Goal: Task Accomplishment & Management: Manage account settings

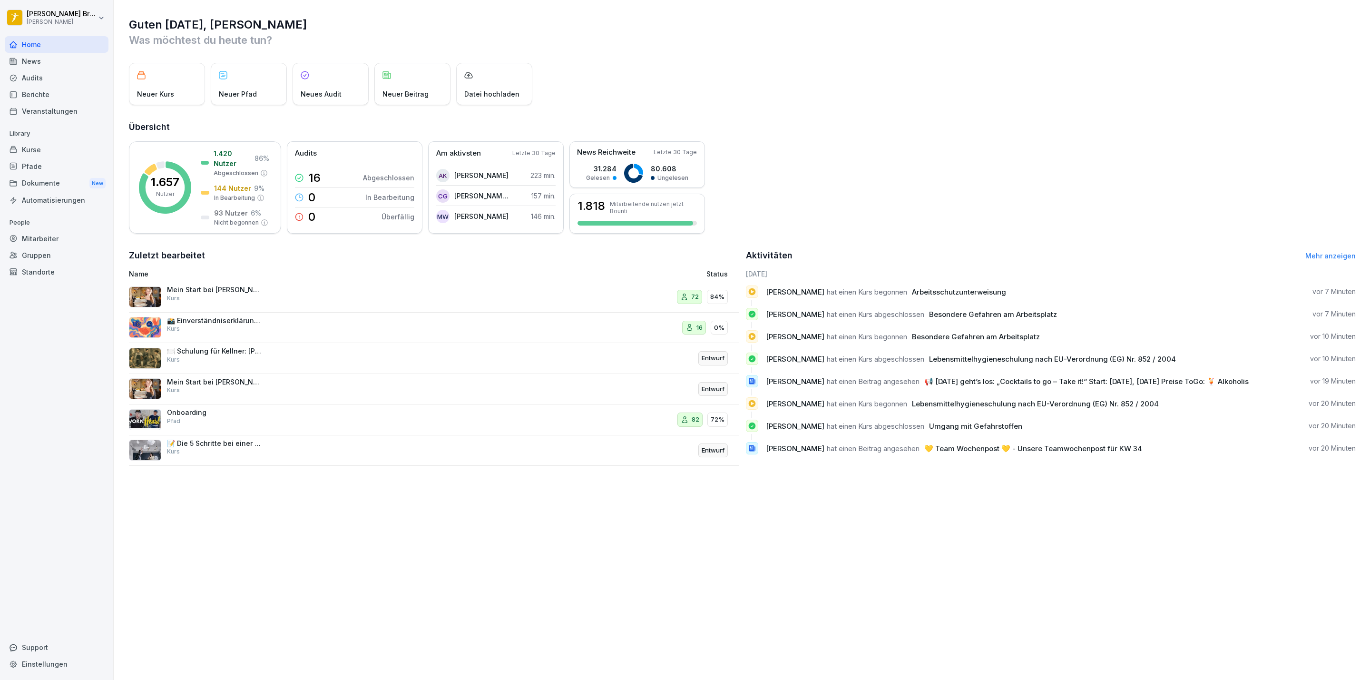
click at [42, 175] on div "Dokumente New" at bounding box center [57, 184] width 104 height 18
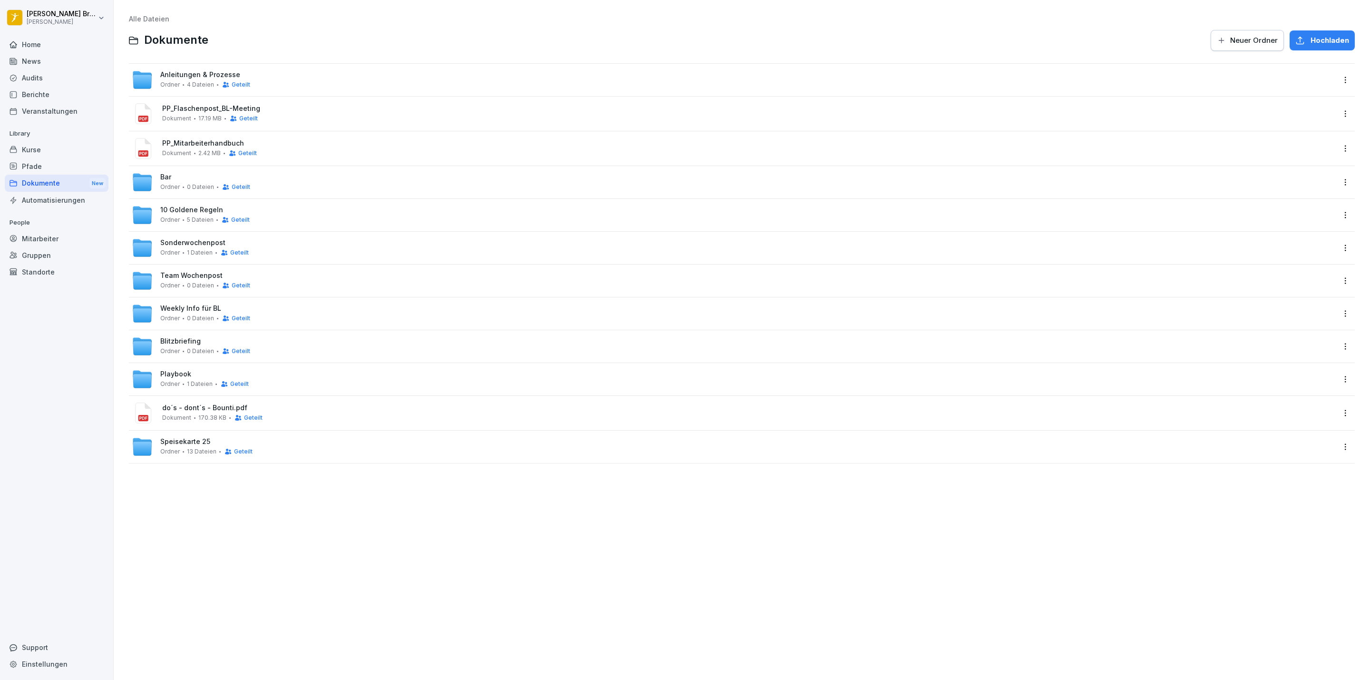
click at [180, 313] on div "Weekly Info für BL Ordner 0 Dateien Geteilt" at bounding box center [205, 313] width 90 height 18
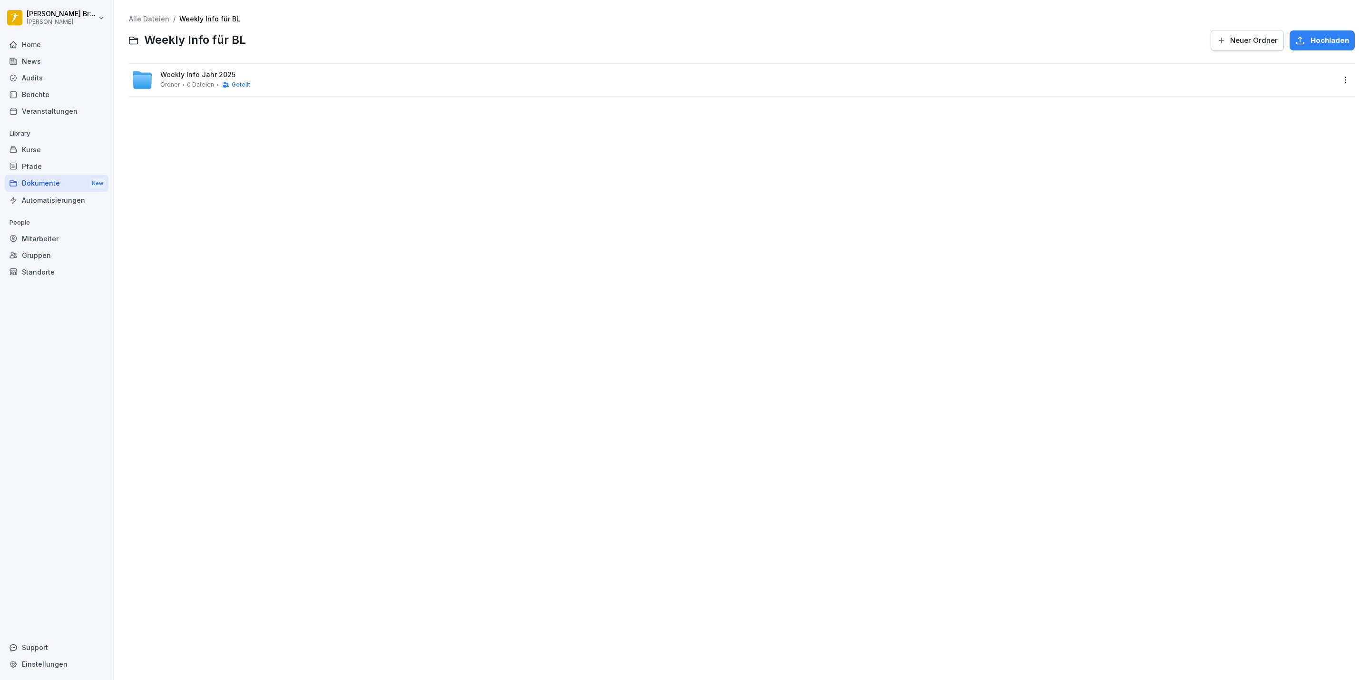
click at [174, 87] on span "Ordner" at bounding box center [169, 84] width 19 height 7
click at [1230, 43] on span "Neuer Ordner" at bounding box center [1254, 40] width 48 height 10
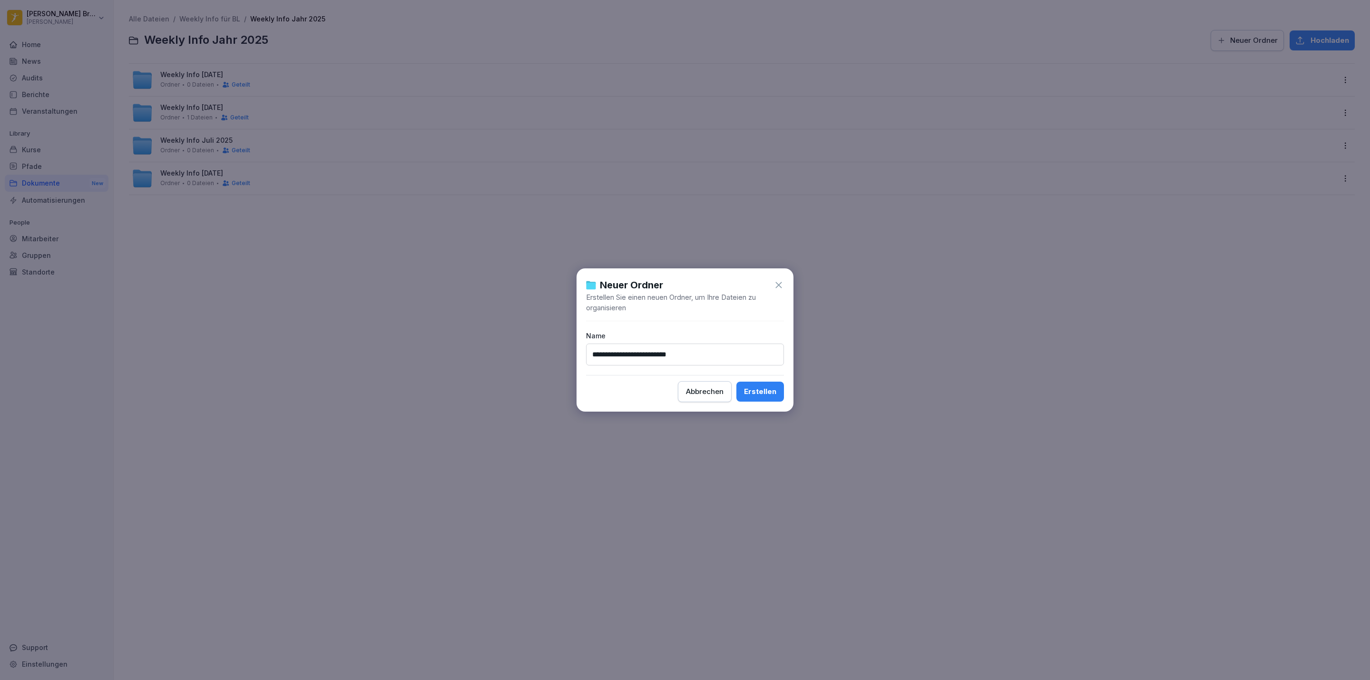
type input "**********"
click at [755, 394] on div "Erstellen" at bounding box center [760, 391] width 32 height 10
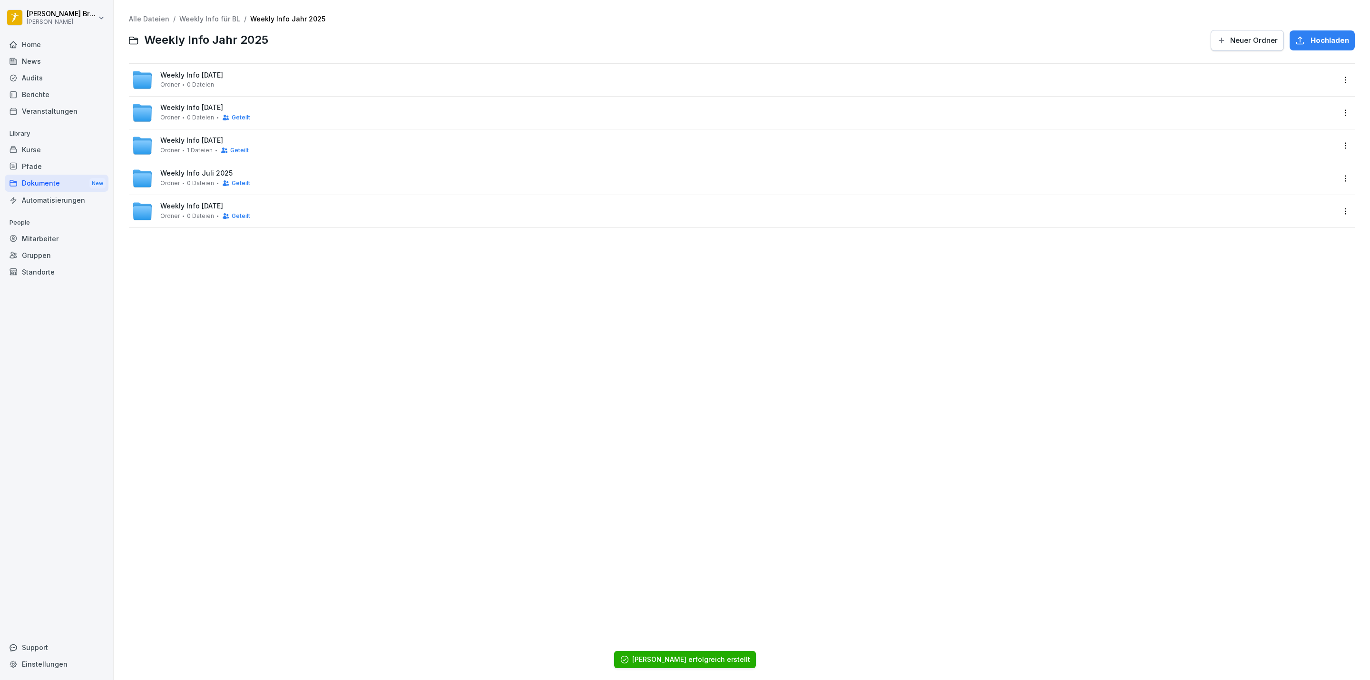
click at [187, 81] on span "0 Dateien" at bounding box center [200, 84] width 27 height 7
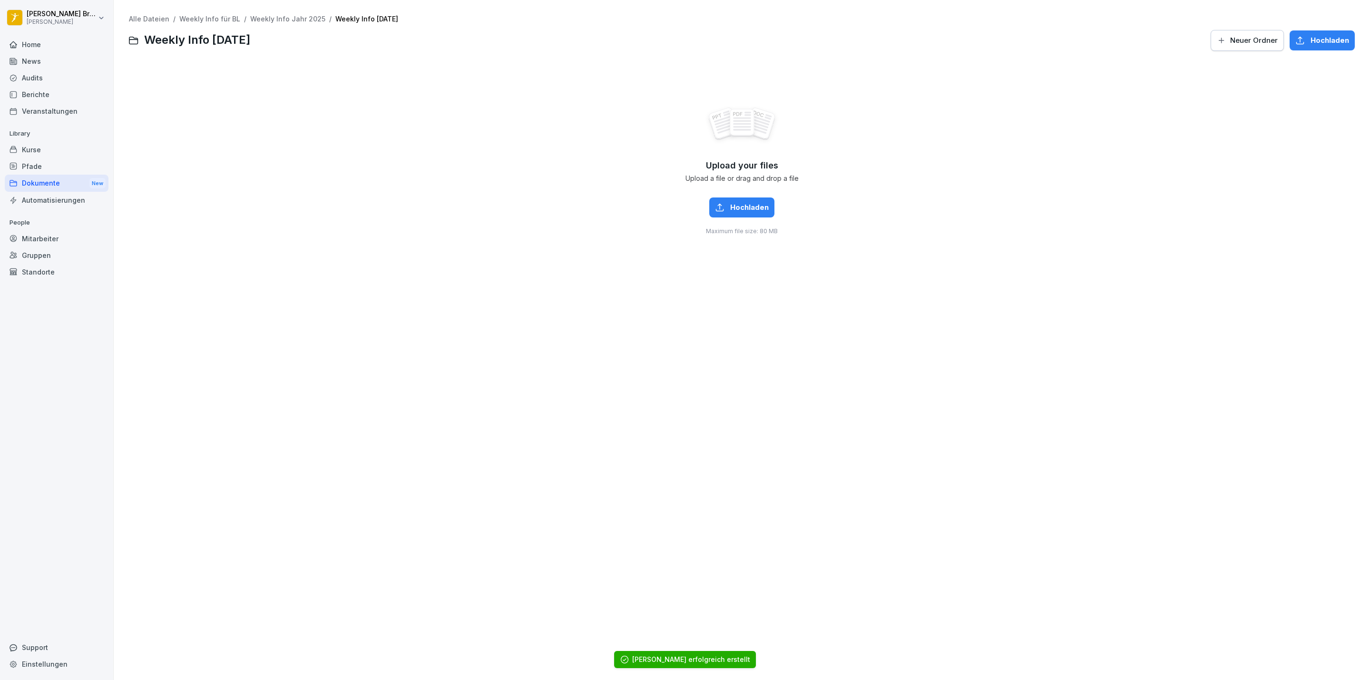
click at [1255, 40] on span "Neuer Ordner" at bounding box center [1254, 40] width 48 height 10
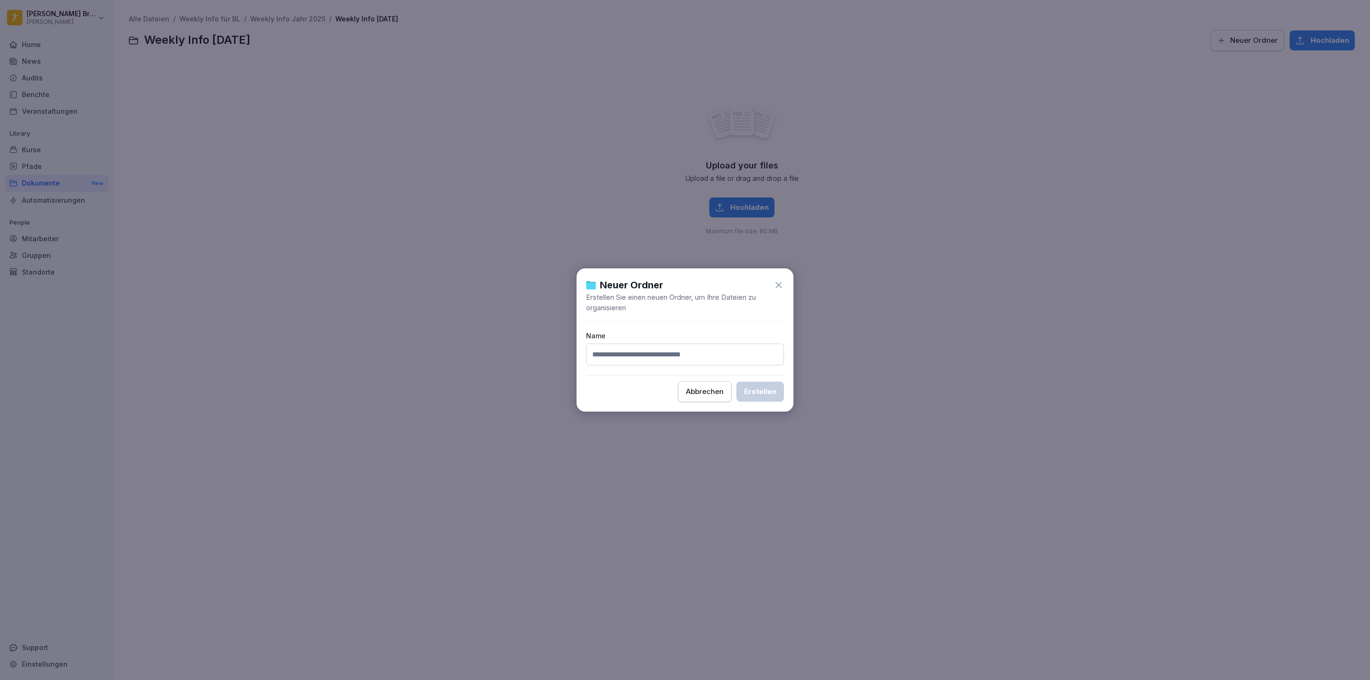
click at [716, 394] on div "Abbrechen" at bounding box center [705, 391] width 38 height 10
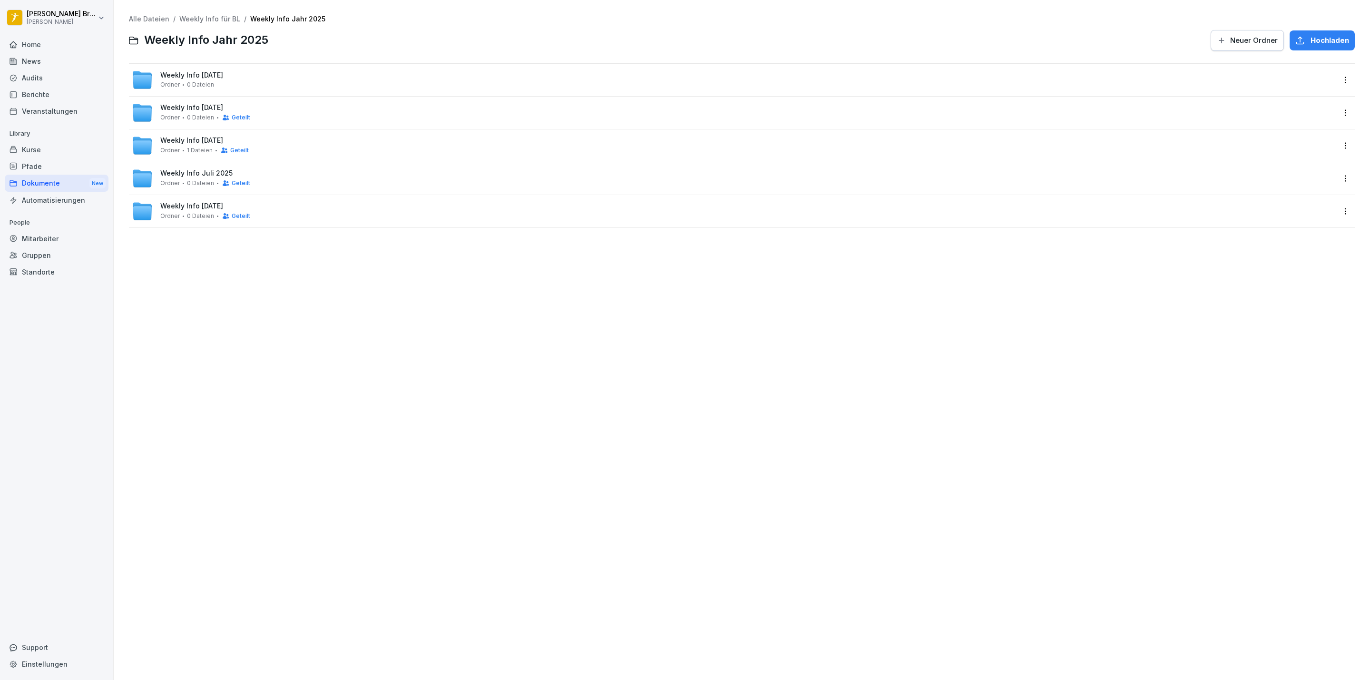
click at [200, 112] on div "Weekly Info [DATE] Ordner 0 Dateien Geteilt" at bounding box center [205, 113] width 90 height 18
click at [217, 82] on div "Weekly Info [DATE] Ordner 0 Dateien" at bounding box center [191, 79] width 63 height 17
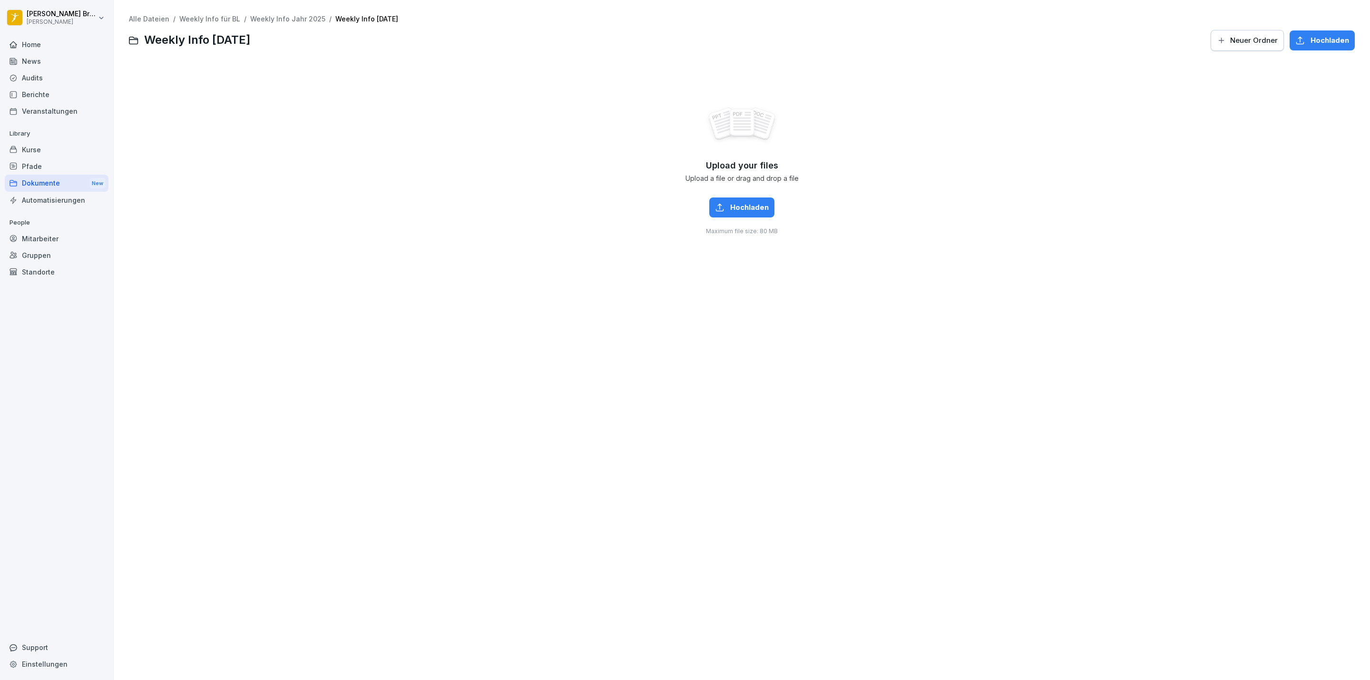
click at [1230, 36] on span "Neuer Ordner" at bounding box center [1254, 40] width 48 height 10
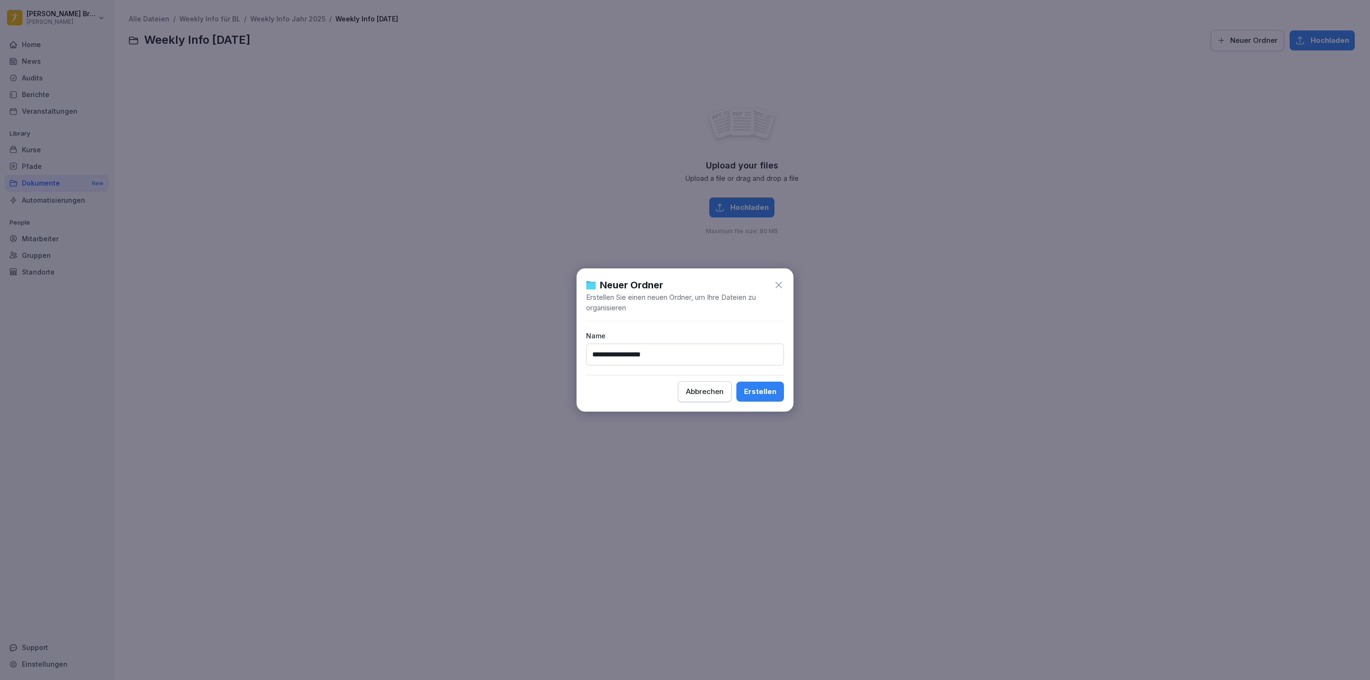
type input "**********"
click at [755, 384] on button "Erstellen" at bounding box center [760, 391] width 48 height 20
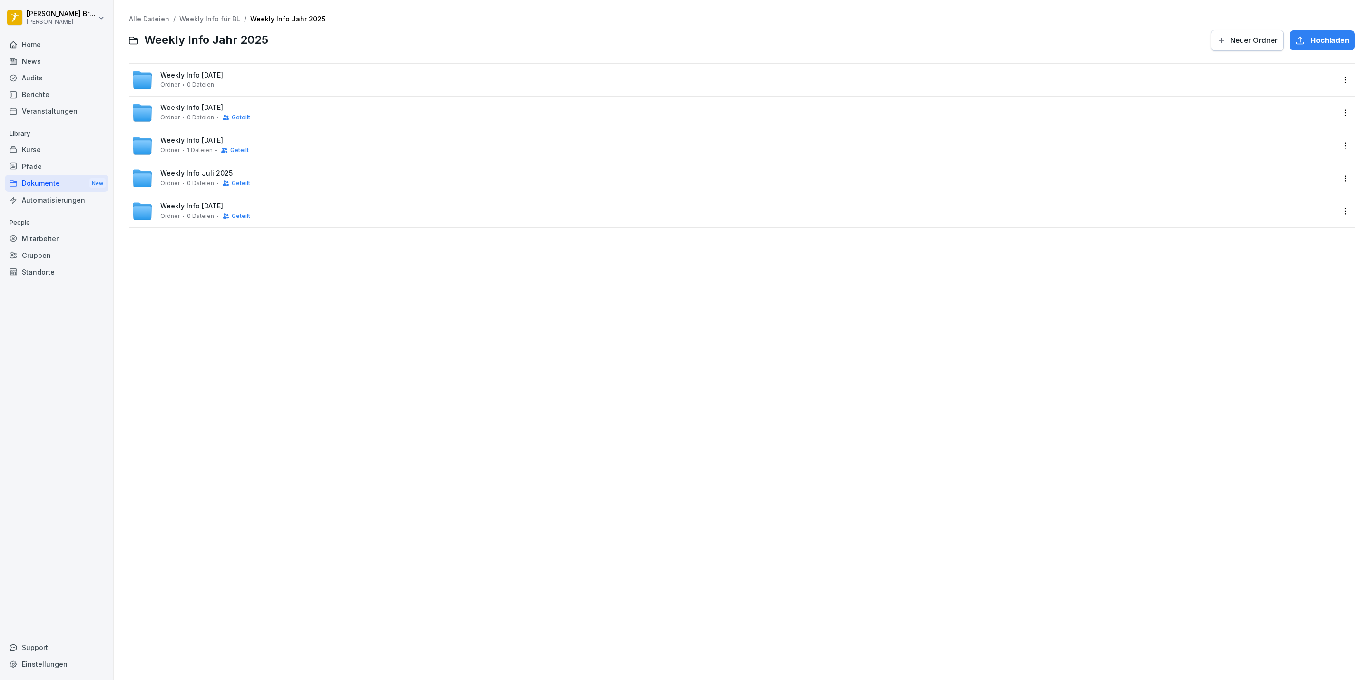
click at [170, 73] on span "Weekly Info [DATE]" at bounding box center [191, 75] width 63 height 8
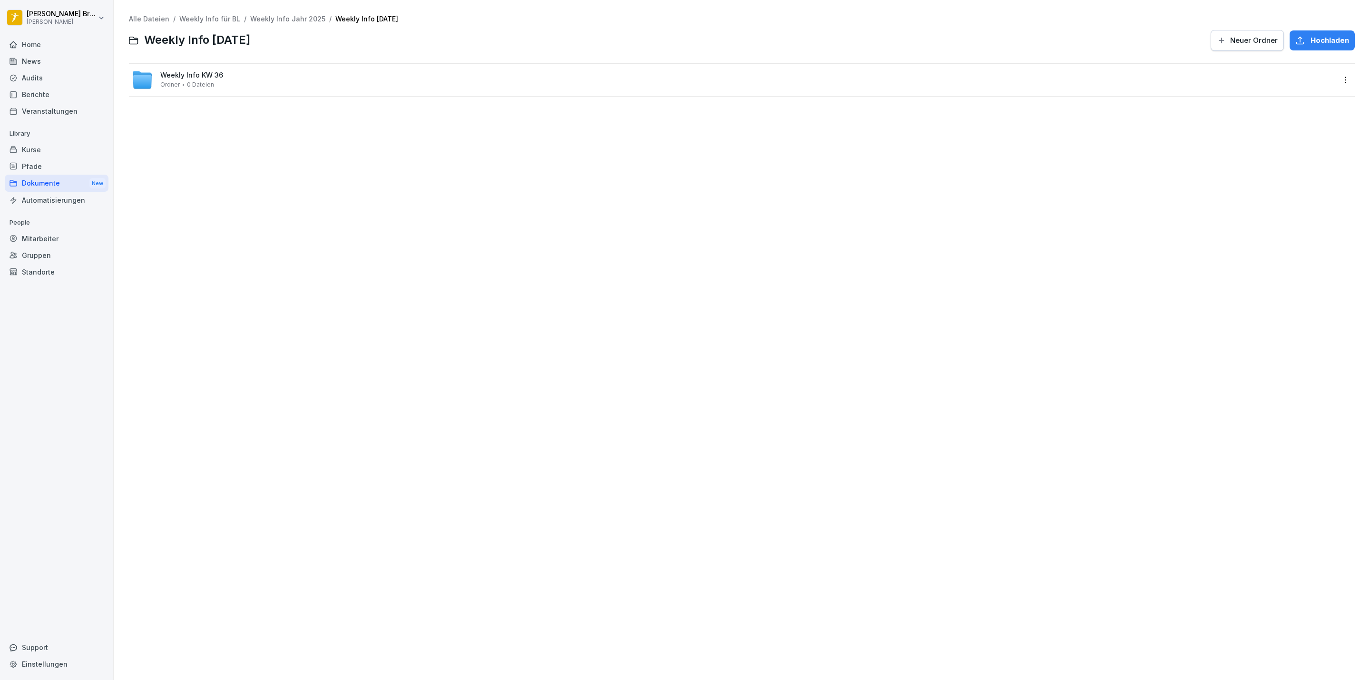
click at [176, 77] on span "Weekly Info KW 36" at bounding box center [191, 75] width 63 height 8
click at [720, 207] on div "Hochladen" at bounding box center [742, 207] width 54 height 10
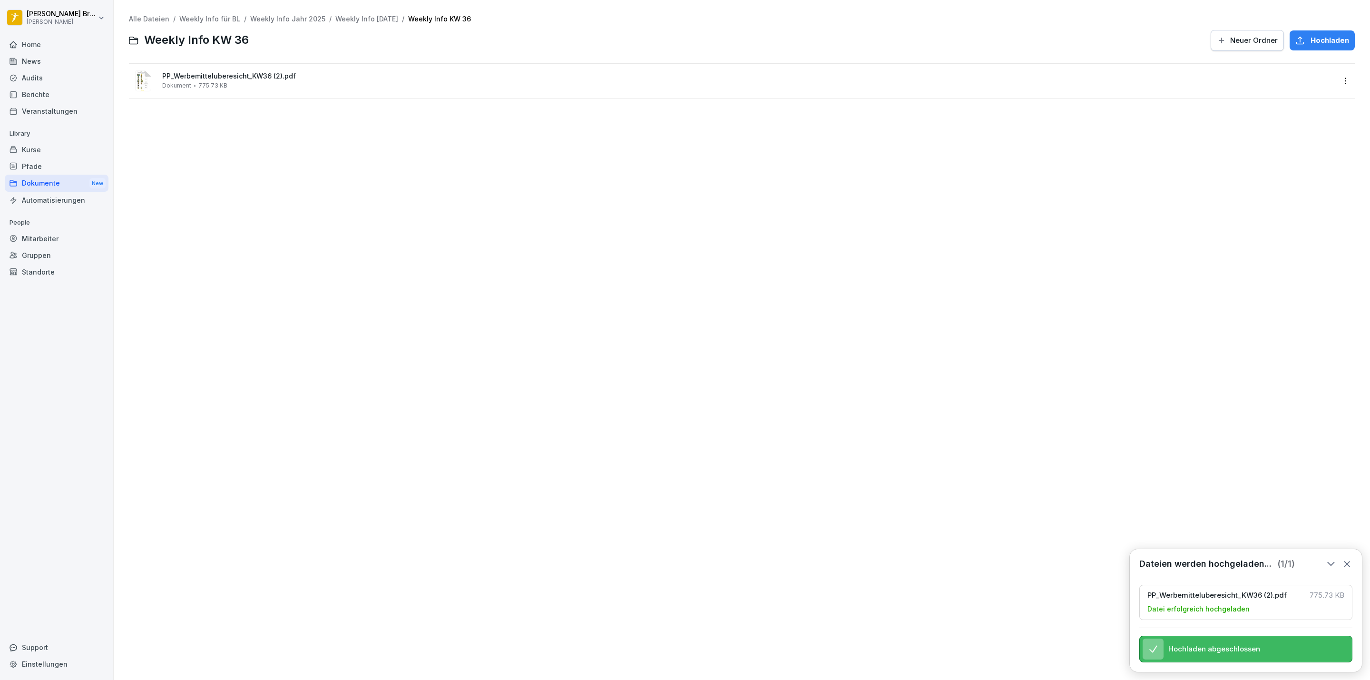
click at [201, 76] on span "PP_Werbemitteluberesicht_KW36 (2).pdf" at bounding box center [748, 76] width 1172 height 8
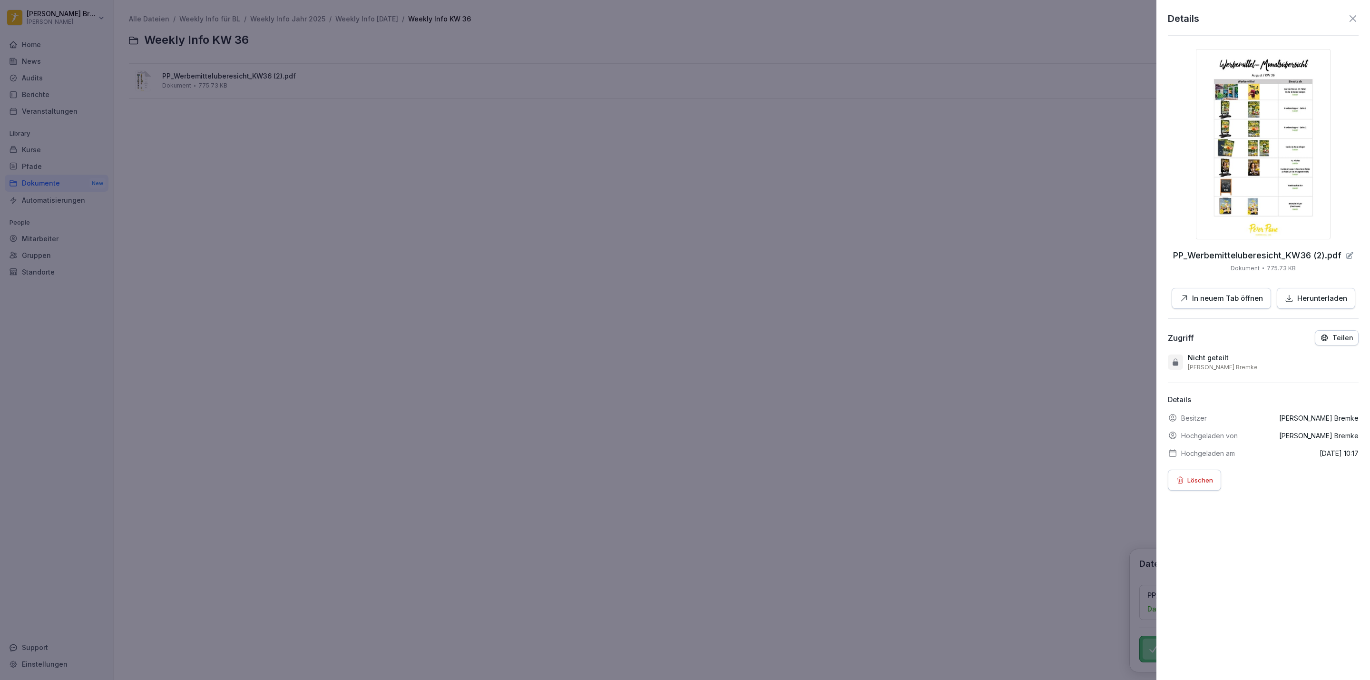
click at [1217, 297] on p "In neuem Tab öffnen" at bounding box center [1227, 298] width 71 height 11
drag, startPoint x: 812, startPoint y: 322, endPoint x: 715, endPoint y: 303, distance: 99.4
click at [811, 321] on div at bounding box center [685, 340] width 1370 height 680
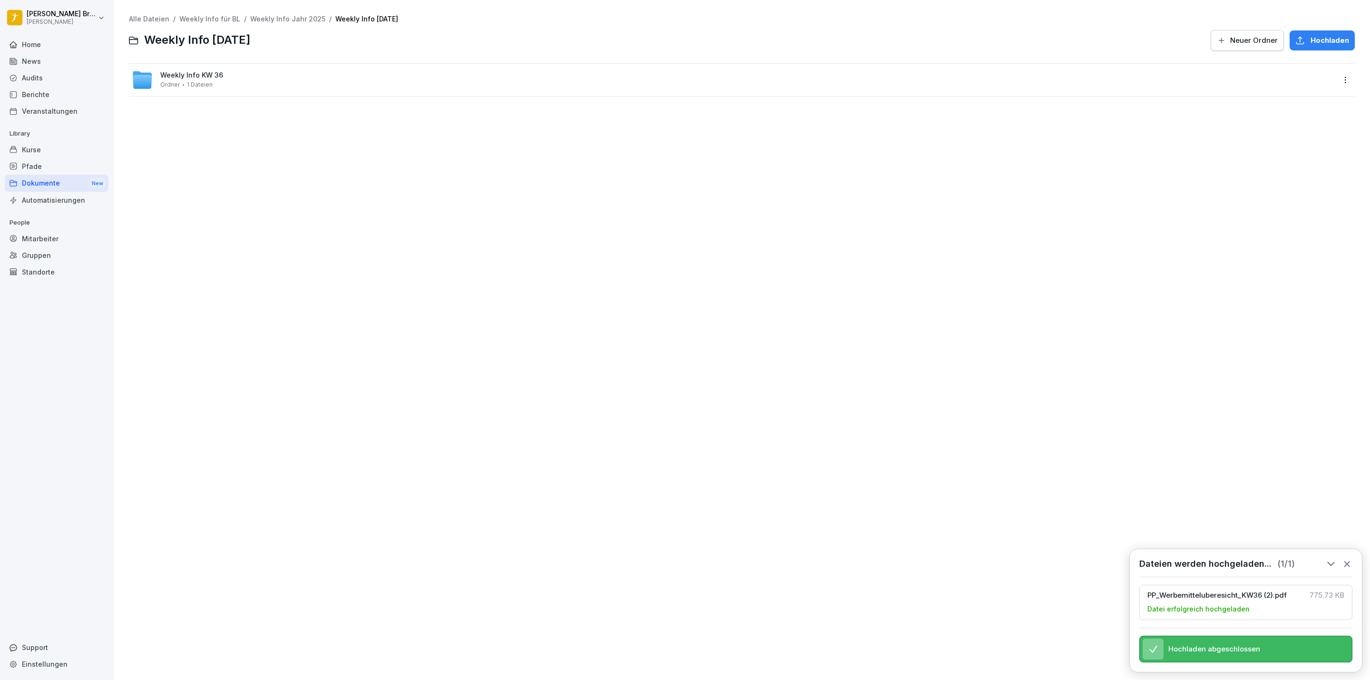
click at [177, 66] on div "Weekly Info KW 36 Ordner 1 Dateien" at bounding box center [741, 80] width 1225 height 32
click at [162, 79] on div "Weekly Info KW 36 Ordner 1 Dateien" at bounding box center [191, 79] width 63 height 17
click at [1310, 36] on span "Hochladen" at bounding box center [1329, 40] width 39 height 10
click at [857, 254] on div "Alle Dateien / Weekly Info für BL / Weekly Info Jahr 2025 / Weekly Info [DATE] …" at bounding box center [742, 339] width 1242 height 665
click at [1296, 43] on div "Hochladen" at bounding box center [1322, 40] width 54 height 10
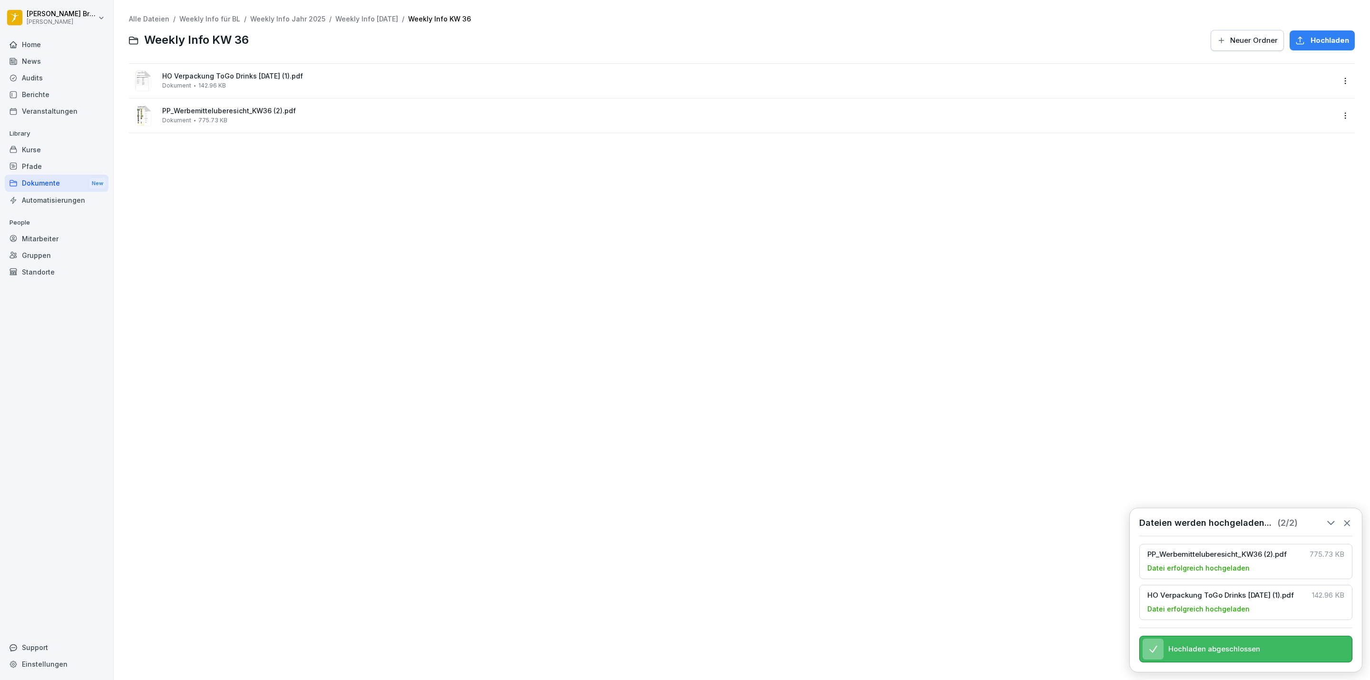
click at [235, 75] on span "HO Verpackung ToGo Drinks [DATE] (1).pdf" at bounding box center [748, 76] width 1172 height 8
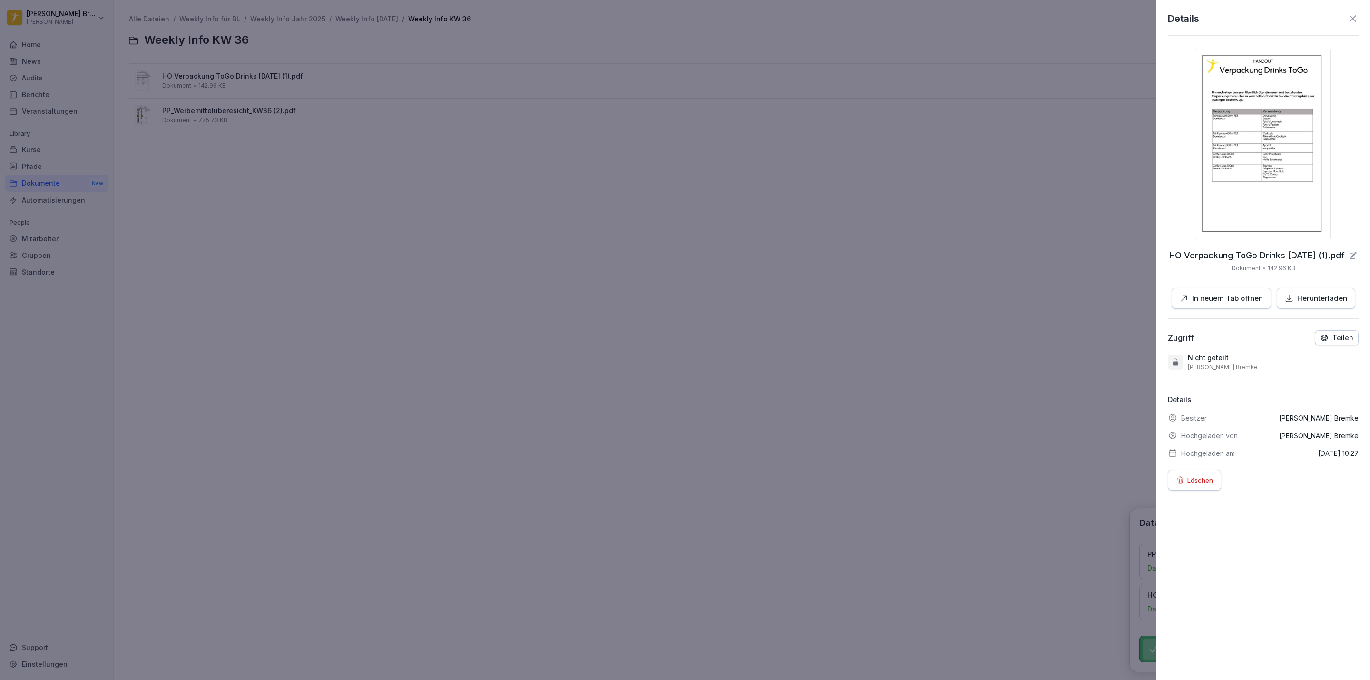
click at [1188, 292] on button "In neuem Tab öffnen" at bounding box center [1220, 298] width 99 height 21
click at [443, 287] on div at bounding box center [685, 340] width 1370 height 680
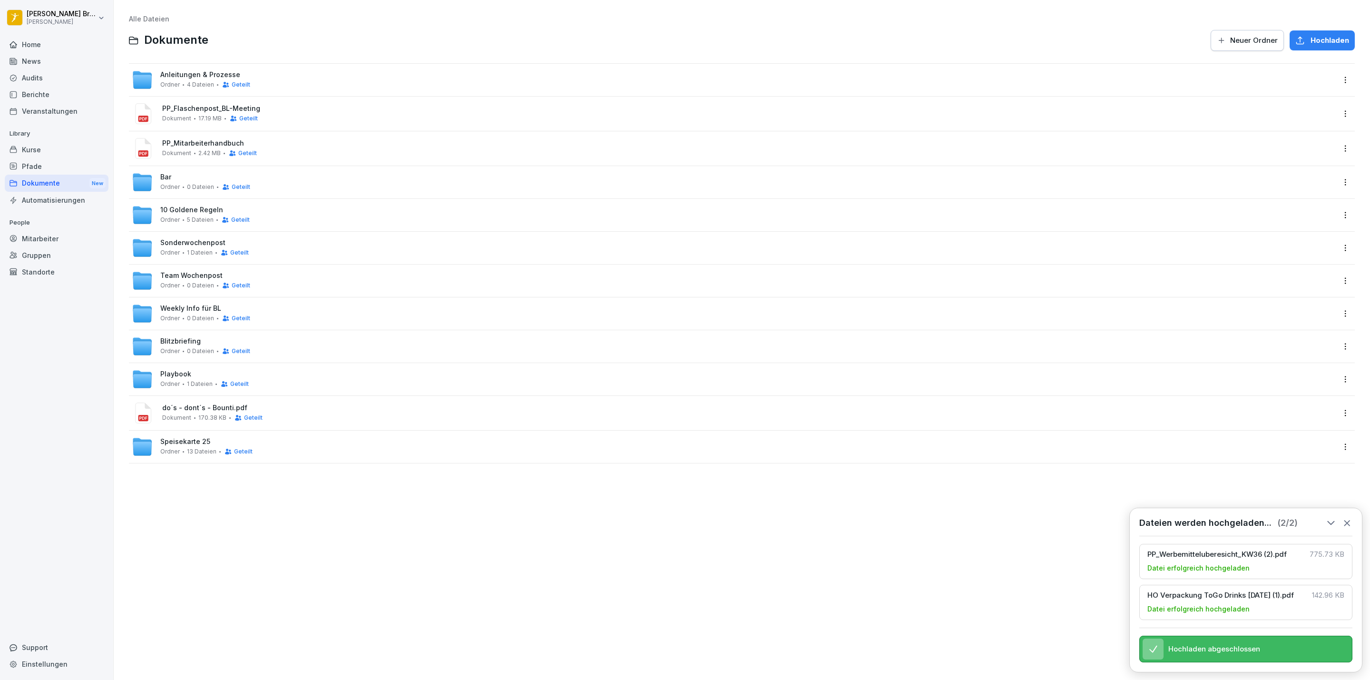
click at [185, 278] on span "Team Wochenpost" at bounding box center [191, 276] width 62 height 8
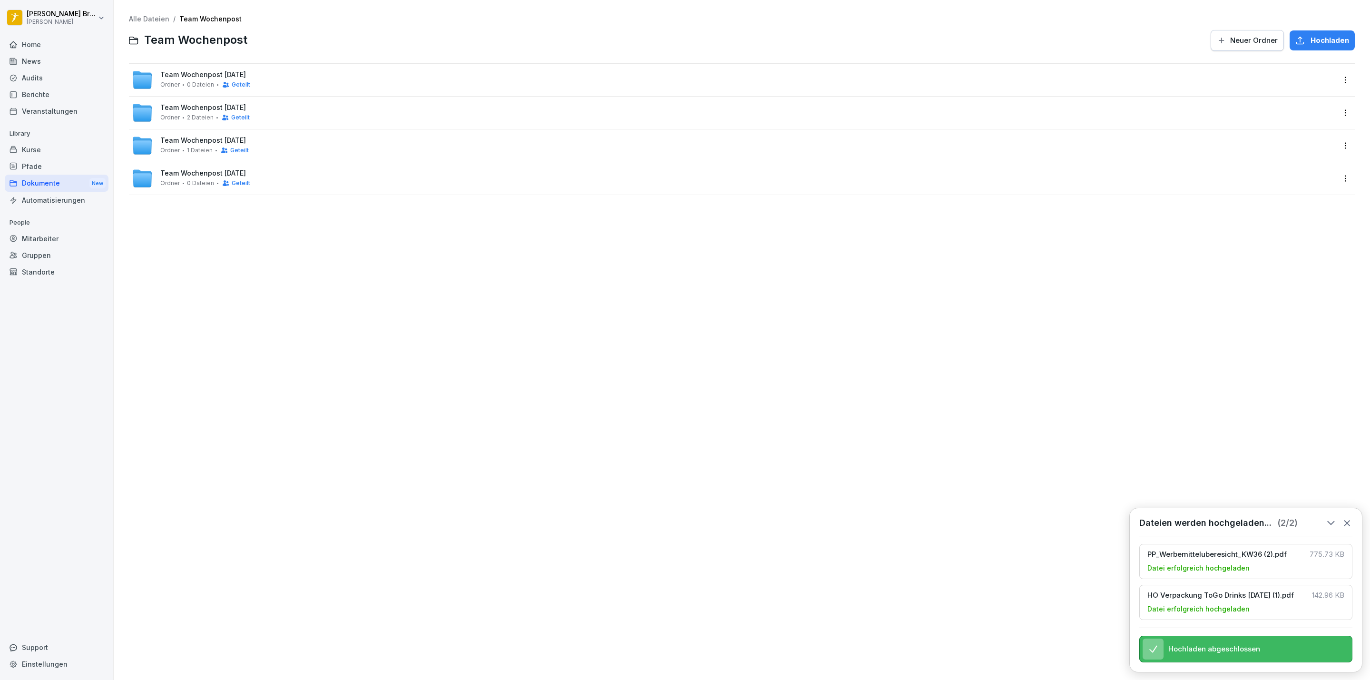
click at [1250, 35] on span "Neuer Ordner" at bounding box center [1254, 40] width 48 height 10
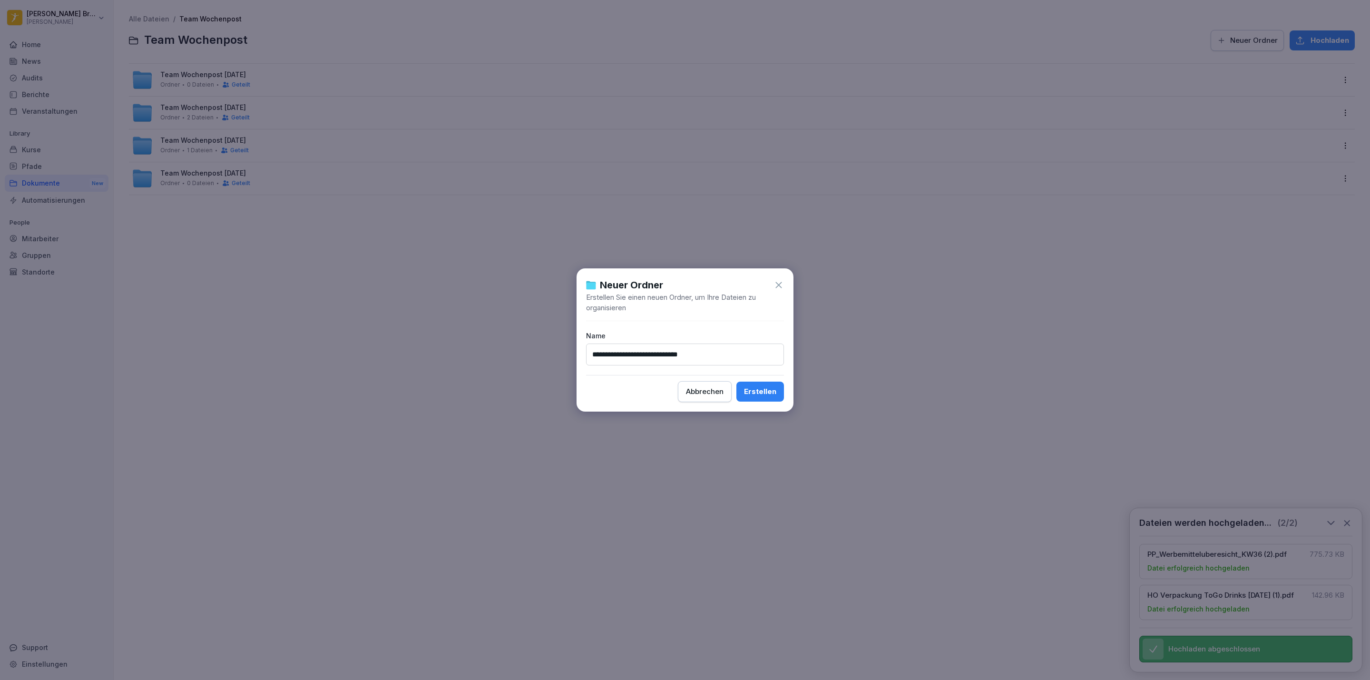
type input "**********"
click at [748, 389] on div "Erstellen" at bounding box center [760, 391] width 32 height 10
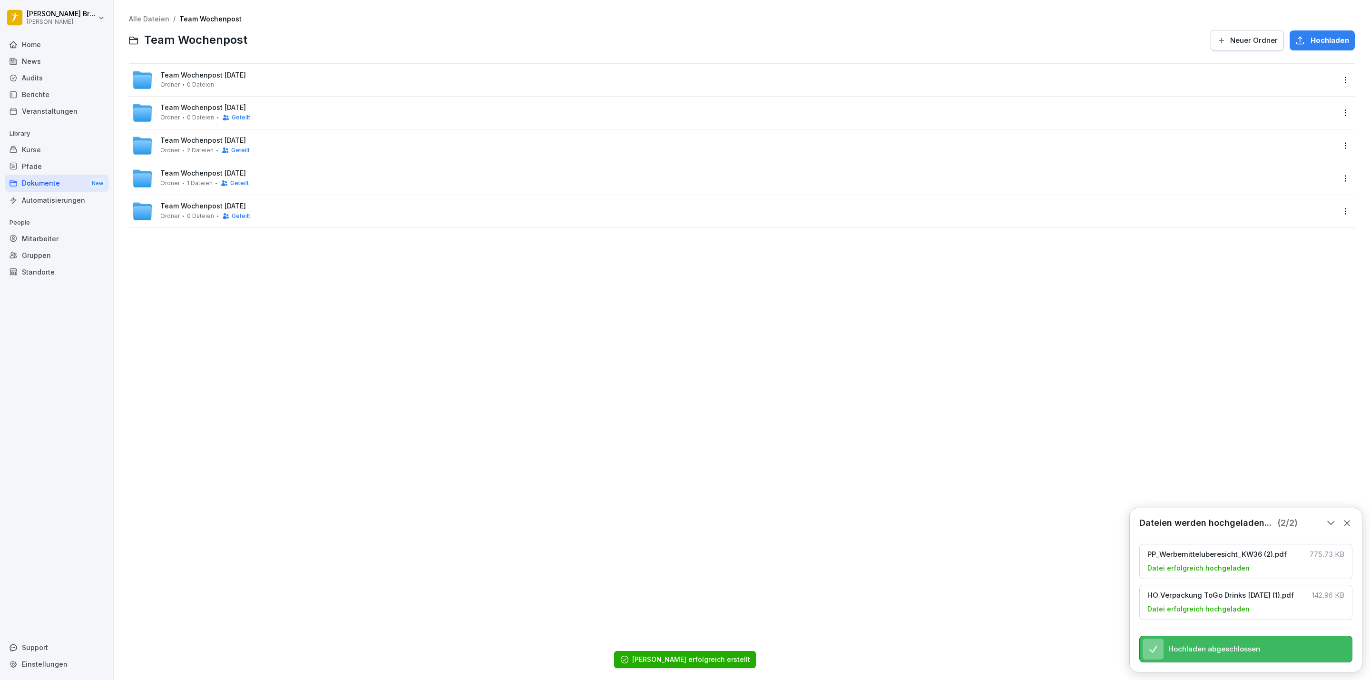
click at [226, 88] on div "Team Wochenpost [DATE] Ordner 0 Dateien" at bounding box center [733, 79] width 1203 height 21
click at [162, 106] on span "Team Wochenpost [DATE]" at bounding box center [203, 108] width 86 height 8
click at [227, 85] on div "Team Wochenpost [DATE] Ordner 0 Dateien" at bounding box center [203, 79] width 86 height 17
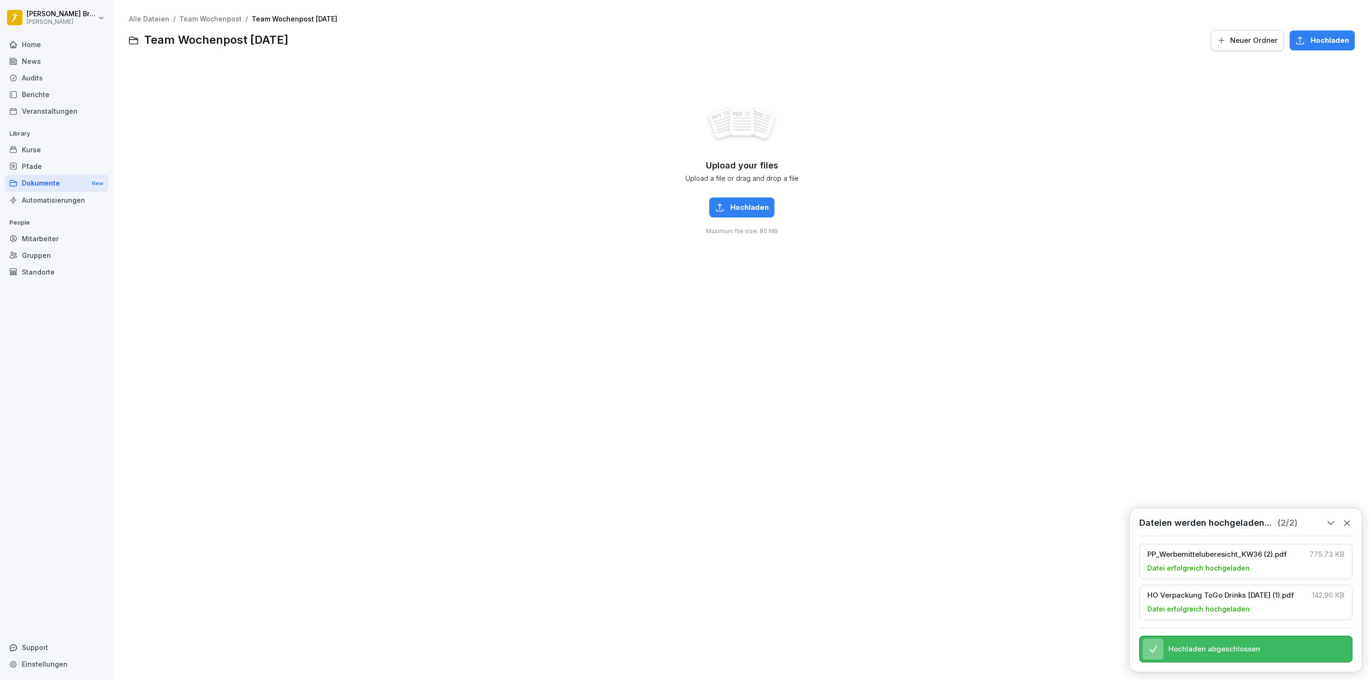
click at [1216, 36] on icon "button" at bounding box center [1221, 41] width 10 height 10
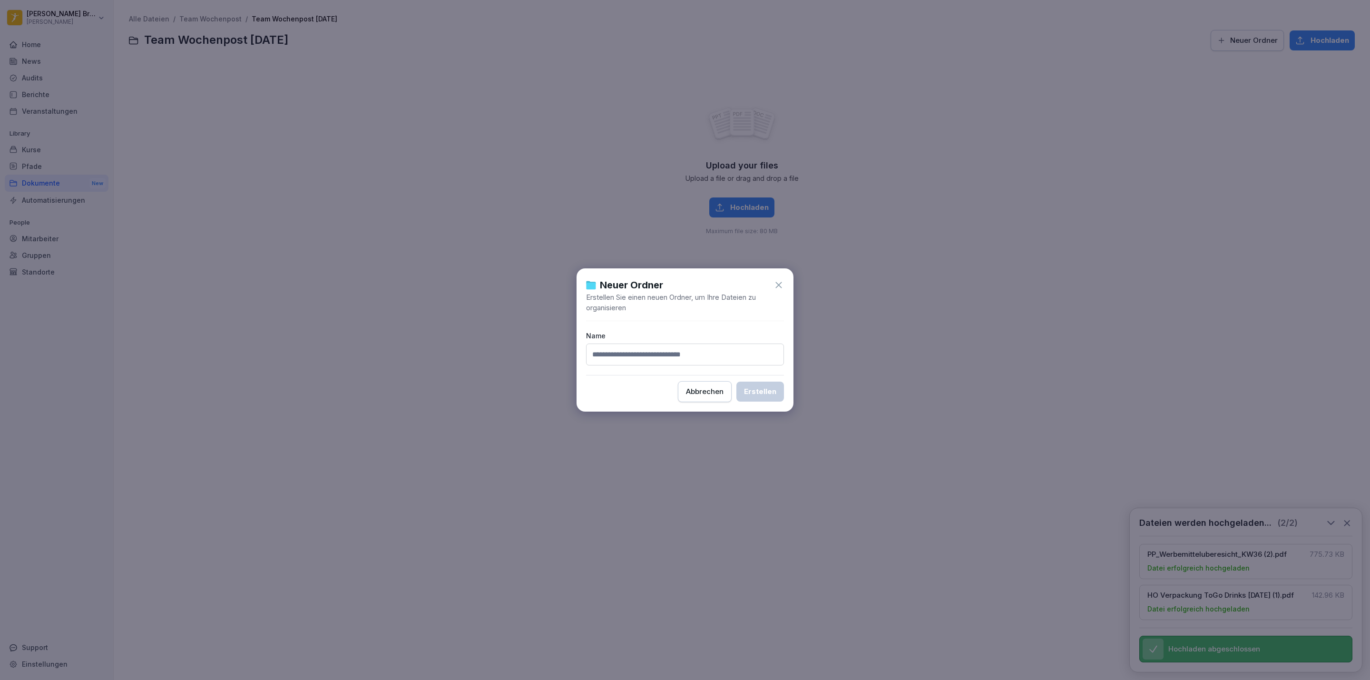
click at [701, 391] on div "Abbrechen" at bounding box center [705, 391] width 38 height 10
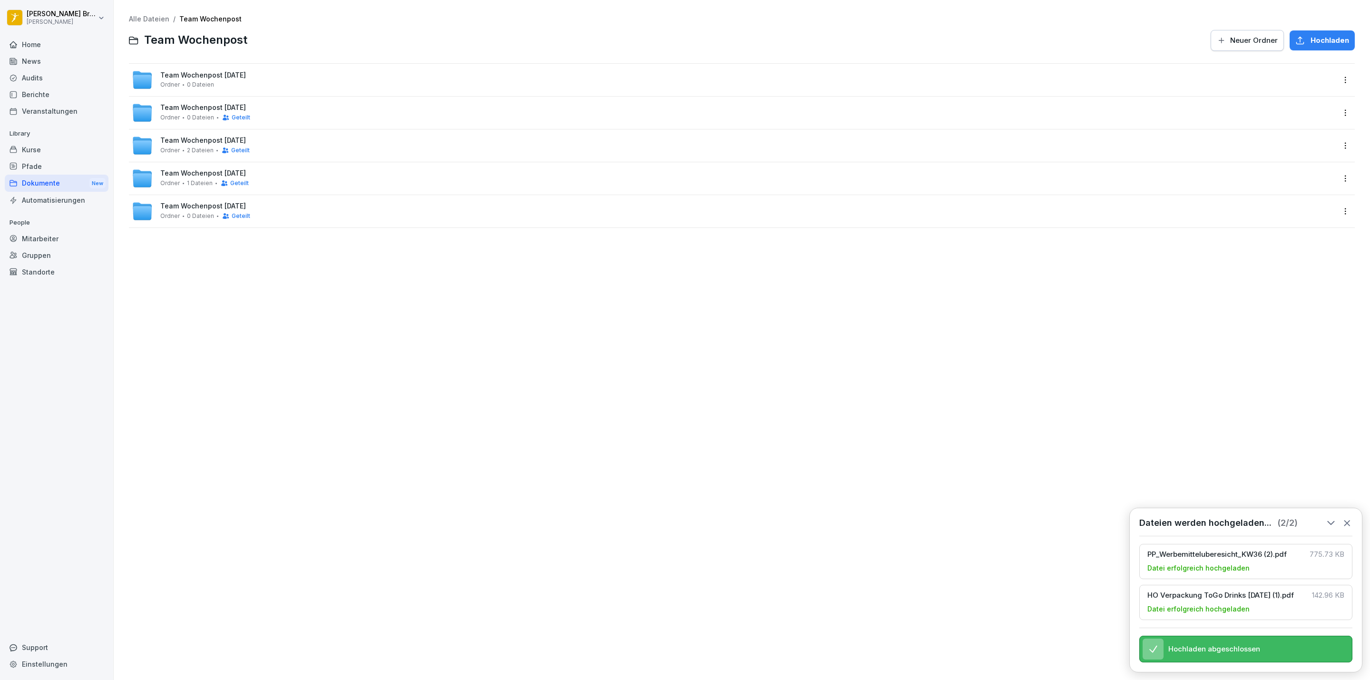
click at [150, 113] on icon at bounding box center [142, 114] width 19 height 14
click at [181, 83] on div "Ordner 0 Dateien" at bounding box center [187, 84] width 54 height 7
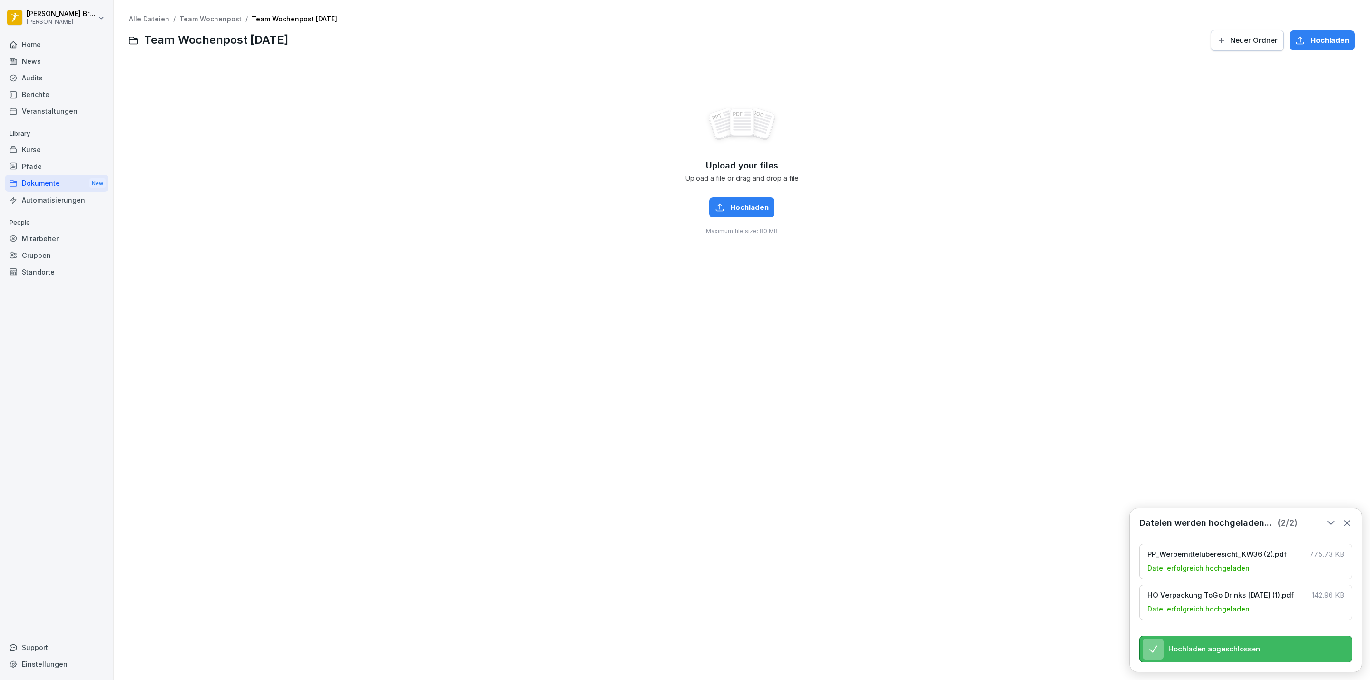
click at [1230, 46] on button "Neuer Ordner" at bounding box center [1246, 40] width 73 height 21
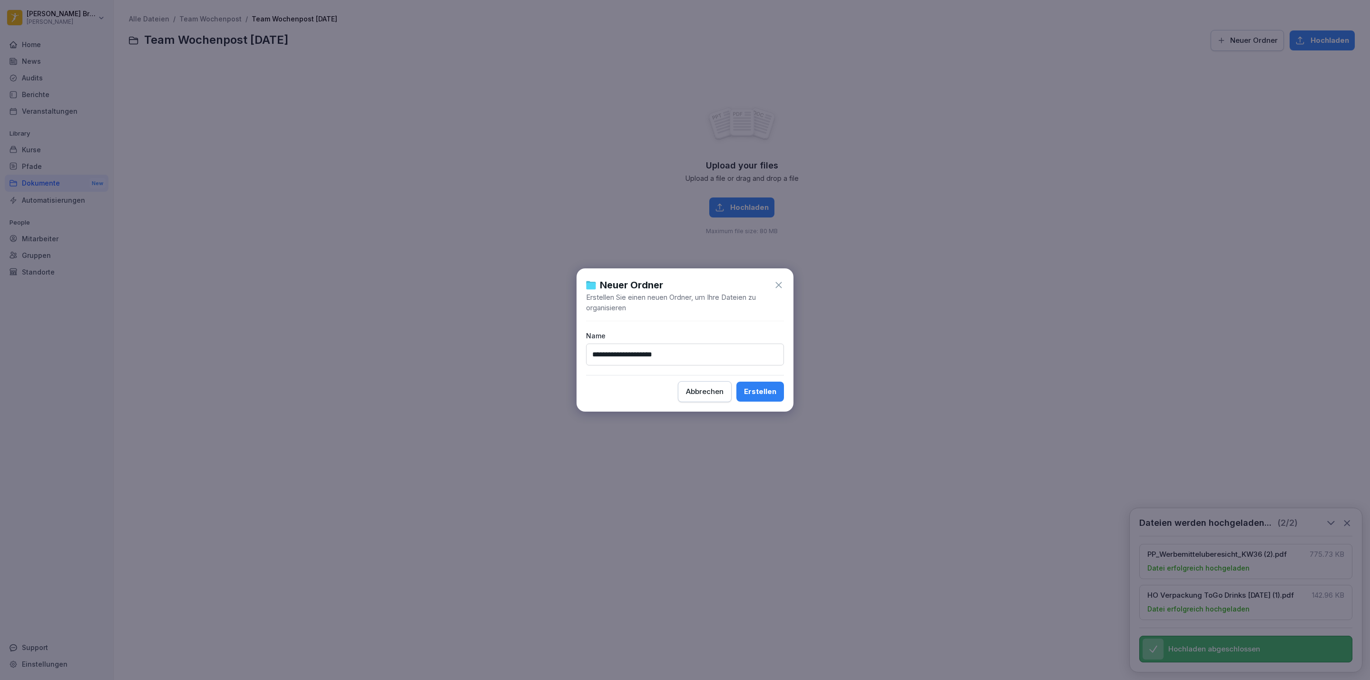
type input "**********"
click at [754, 395] on div "Erstellen" at bounding box center [760, 391] width 32 height 10
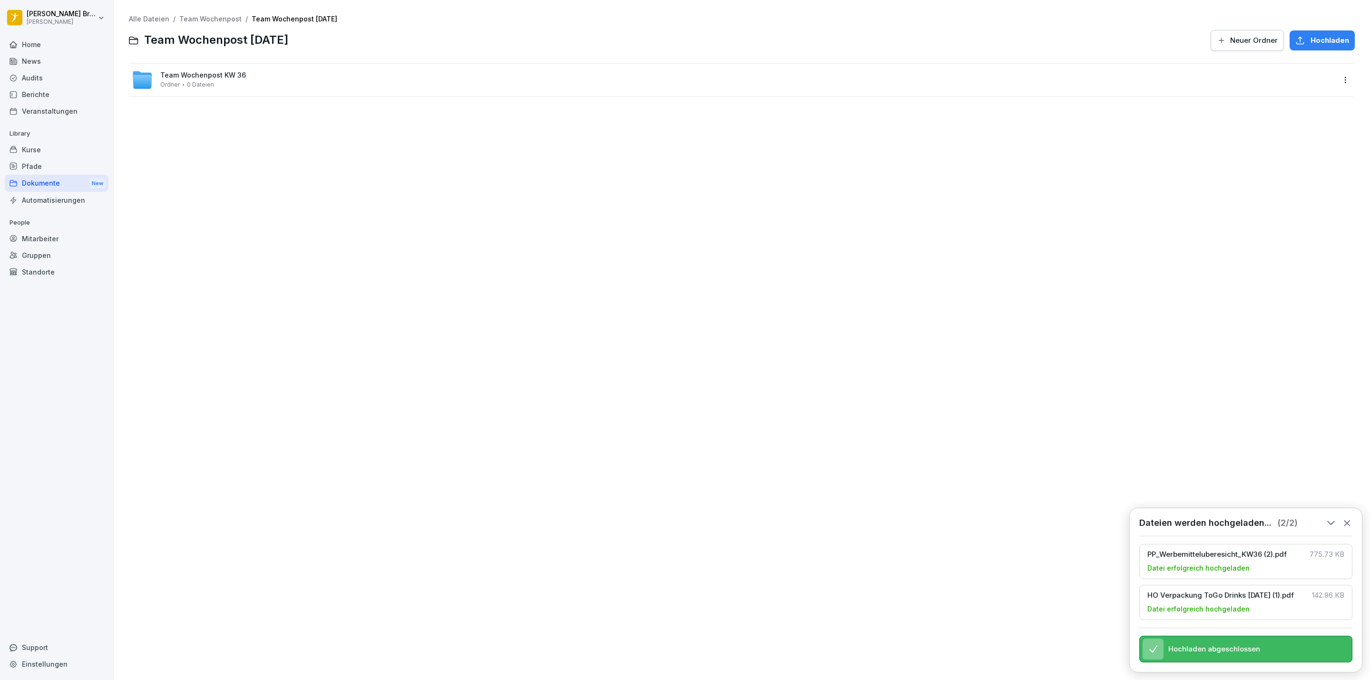
click at [219, 73] on span "Team Wochenpost KW 36" at bounding box center [203, 75] width 86 height 8
click at [733, 211] on span "Hochladen" at bounding box center [749, 207] width 39 height 10
drag, startPoint x: 414, startPoint y: 194, endPoint x: 421, endPoint y: 193, distance: 7.4
click at [414, 194] on div "Alle Dateien / Team Wochenpost / Team Wochenpost [DATE] / Team Wochenpost KW 36…" at bounding box center [742, 339] width 1242 height 665
click at [1232, 35] on span "Neuer Ordner" at bounding box center [1254, 40] width 48 height 10
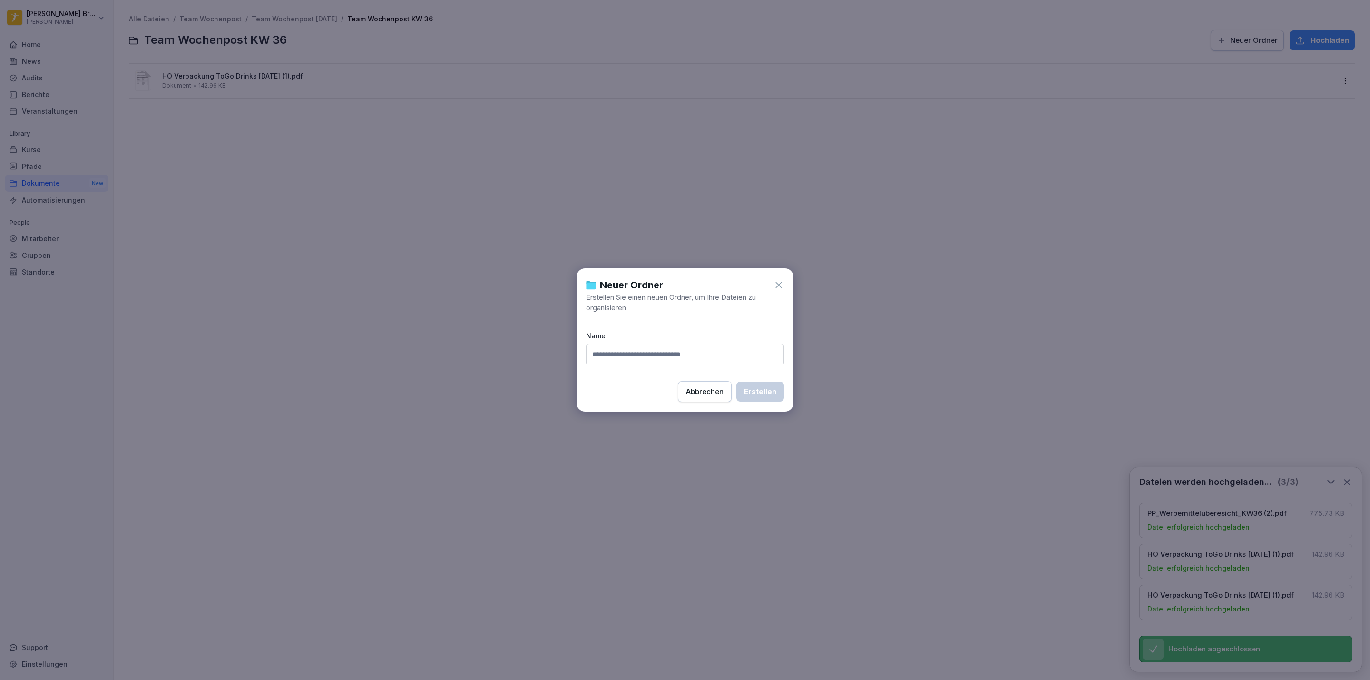
click at [720, 398] on button "Abbrechen" at bounding box center [705, 391] width 54 height 21
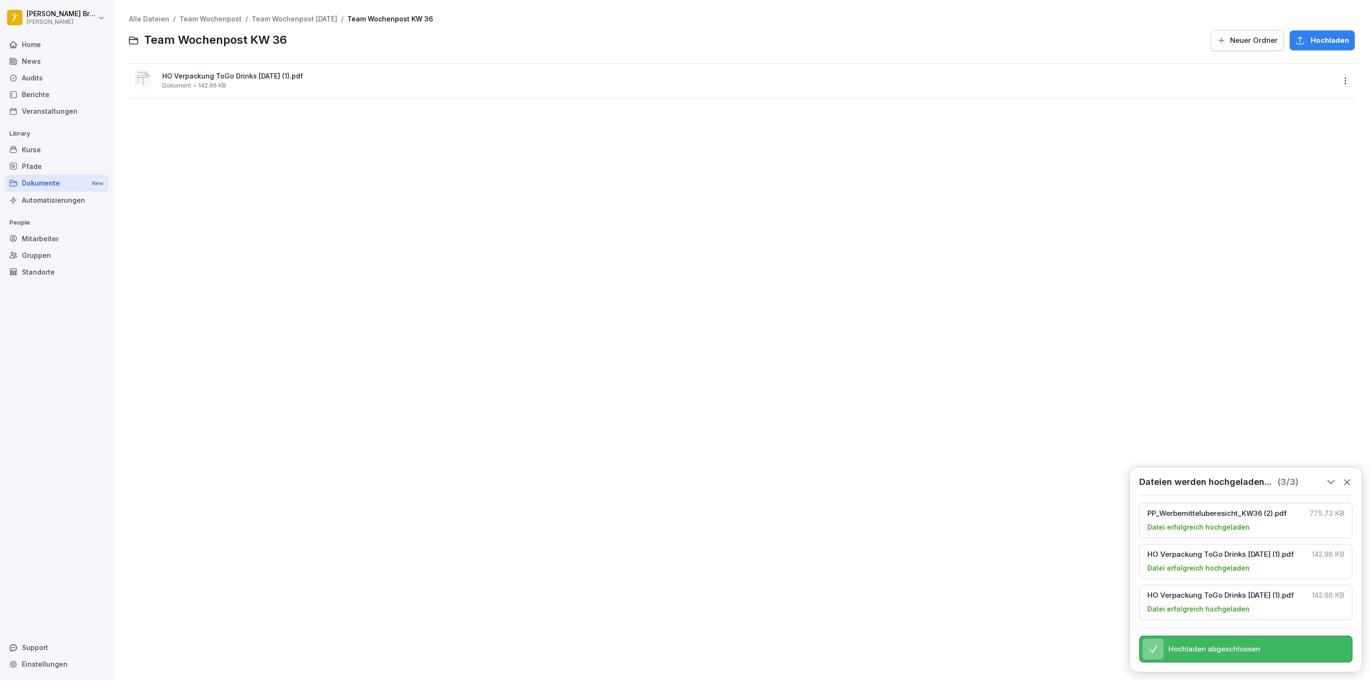
click at [1299, 35] on div "Hochladen" at bounding box center [1322, 40] width 54 height 10
click at [208, 83] on span "775.73 KB" at bounding box center [212, 85] width 29 height 7
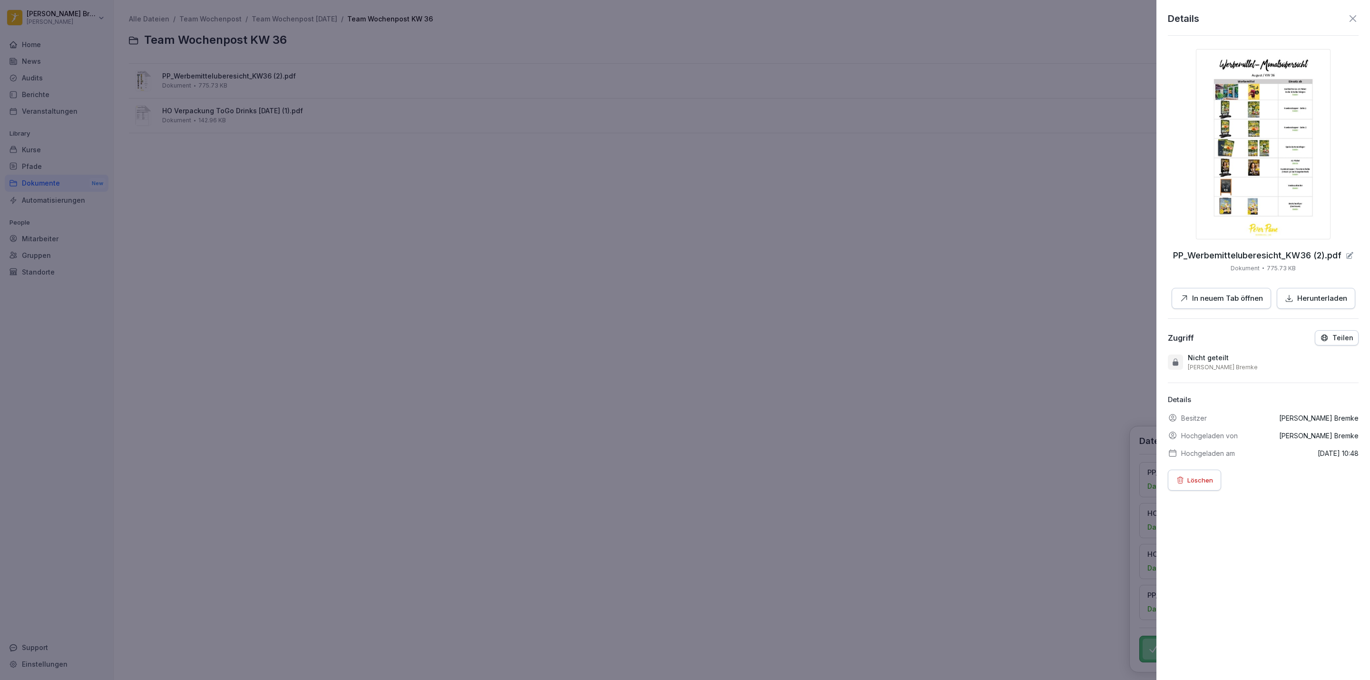
click at [1195, 301] on p "In neuem Tab öffnen" at bounding box center [1227, 298] width 71 height 11
click at [307, 335] on div at bounding box center [685, 340] width 1370 height 680
